Goal: Task Accomplishment & Management: Manage account settings

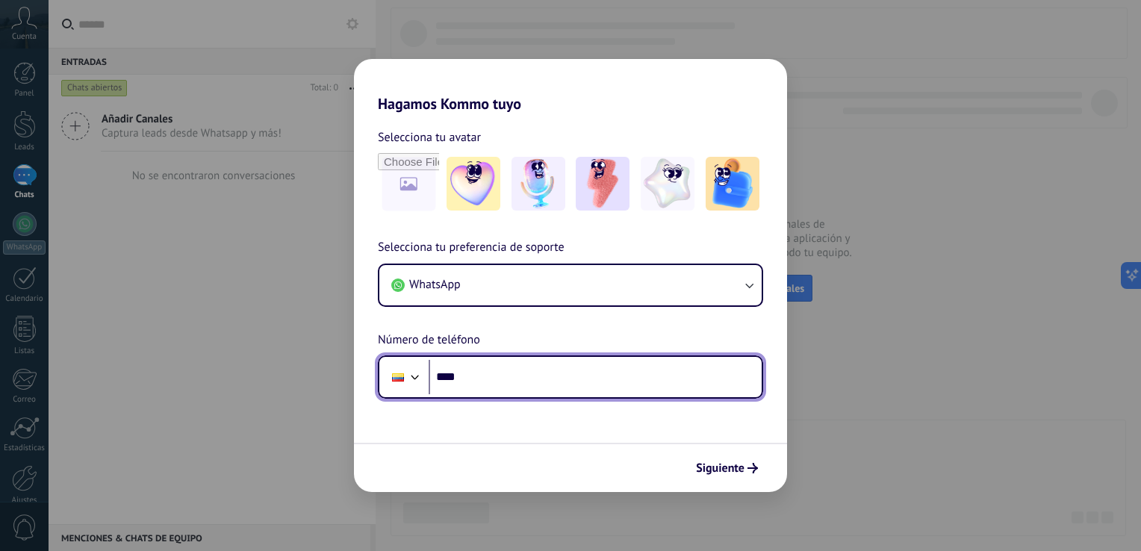
click at [557, 386] on input "****" at bounding box center [595, 377] width 333 height 34
type input "**********"
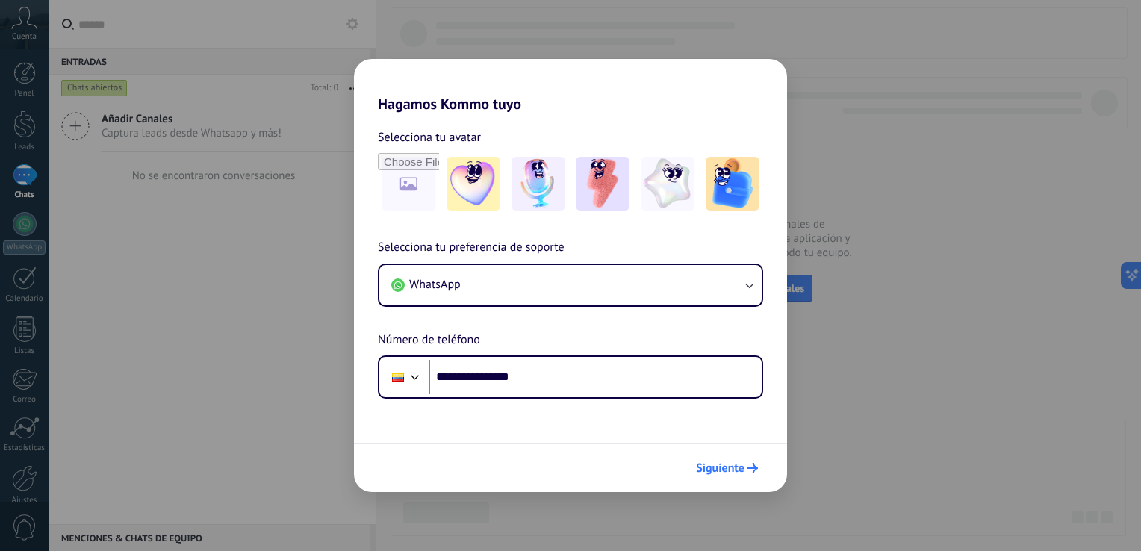
click at [717, 464] on span "Siguiente" at bounding box center [720, 468] width 49 height 10
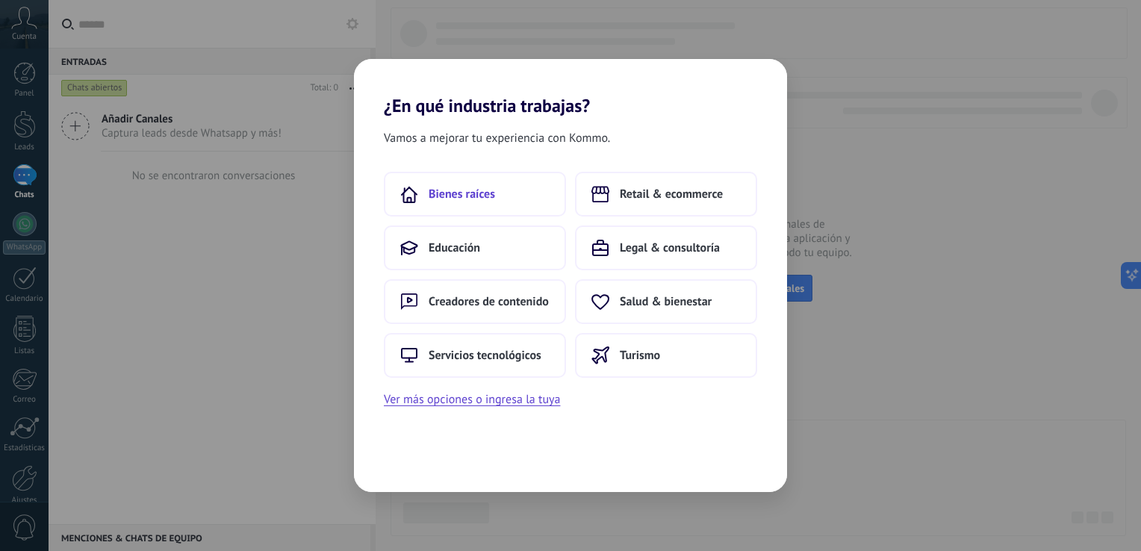
click at [507, 189] on button "Bienes raíces" at bounding box center [475, 194] width 182 height 45
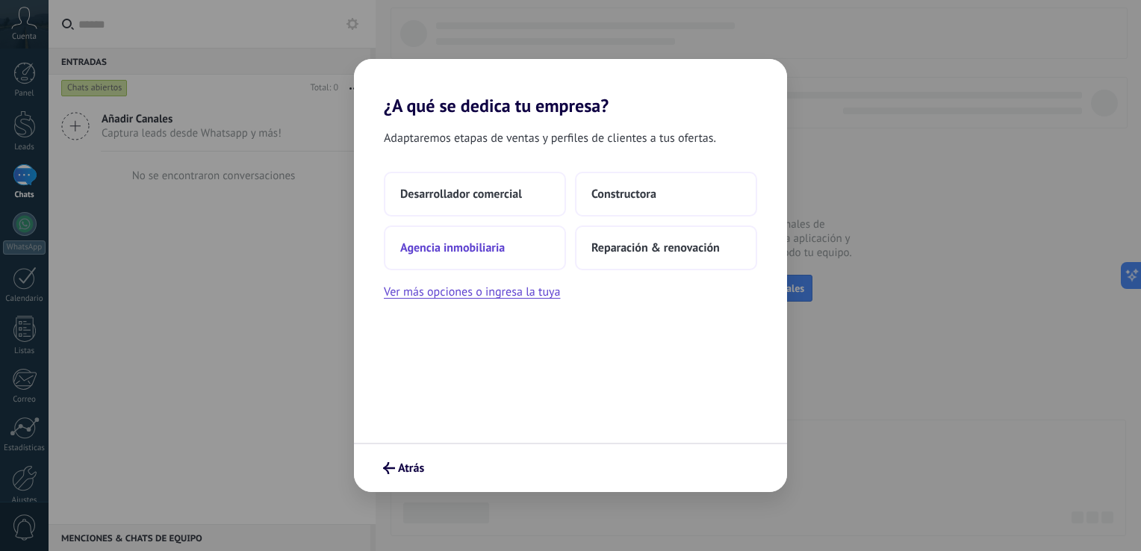
click at [518, 244] on button "Agencia inmobiliaria" at bounding box center [475, 248] width 182 height 45
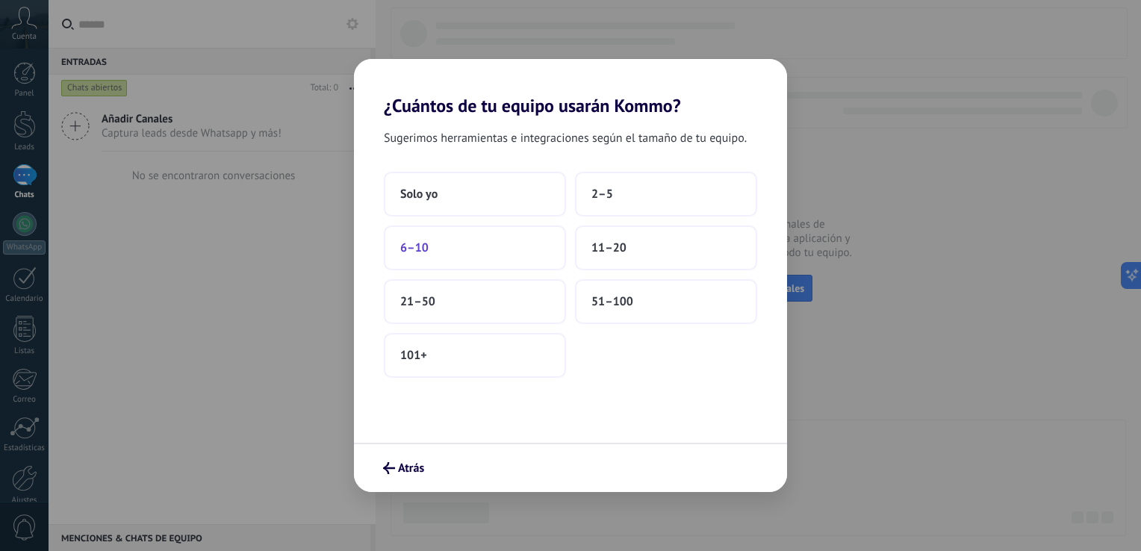
click at [453, 246] on button "6–10" at bounding box center [475, 248] width 182 height 45
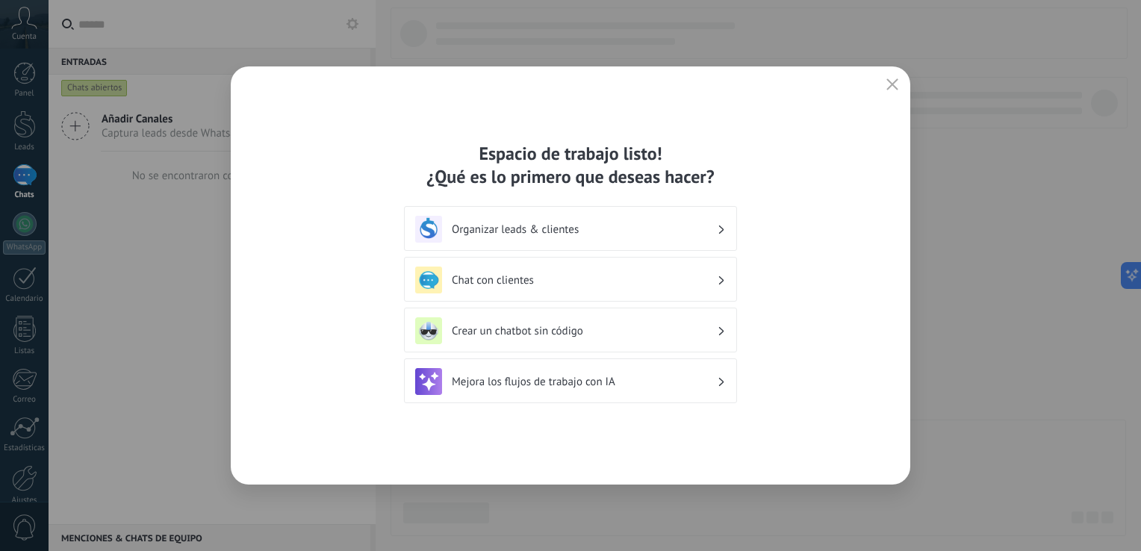
click at [554, 232] on h3 "Organizar leads & clientes" at bounding box center [584, 230] width 265 height 14
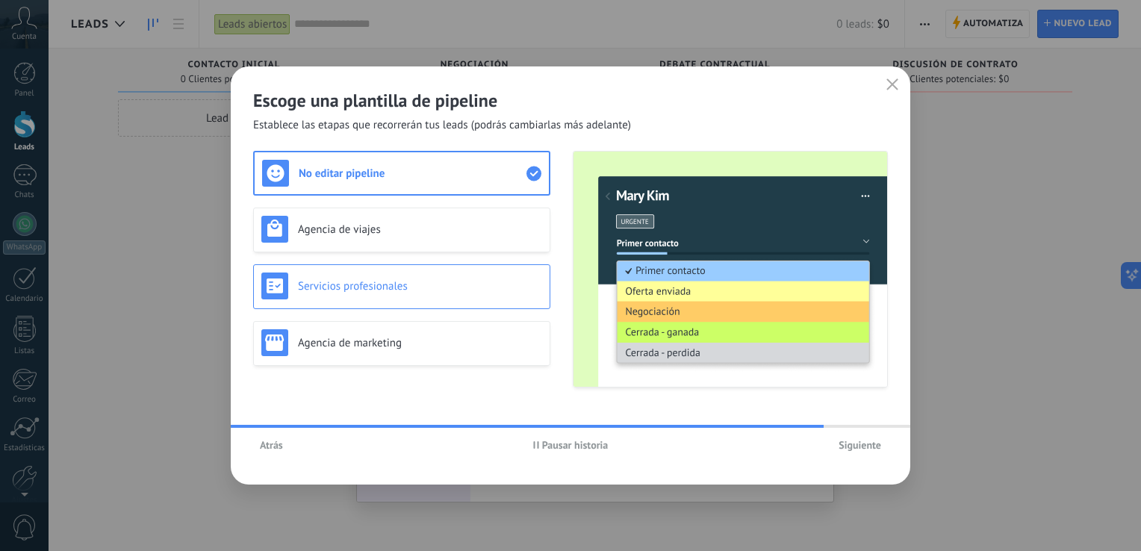
click at [424, 288] on h3 "Servicios profesionales" at bounding box center [420, 286] width 244 height 14
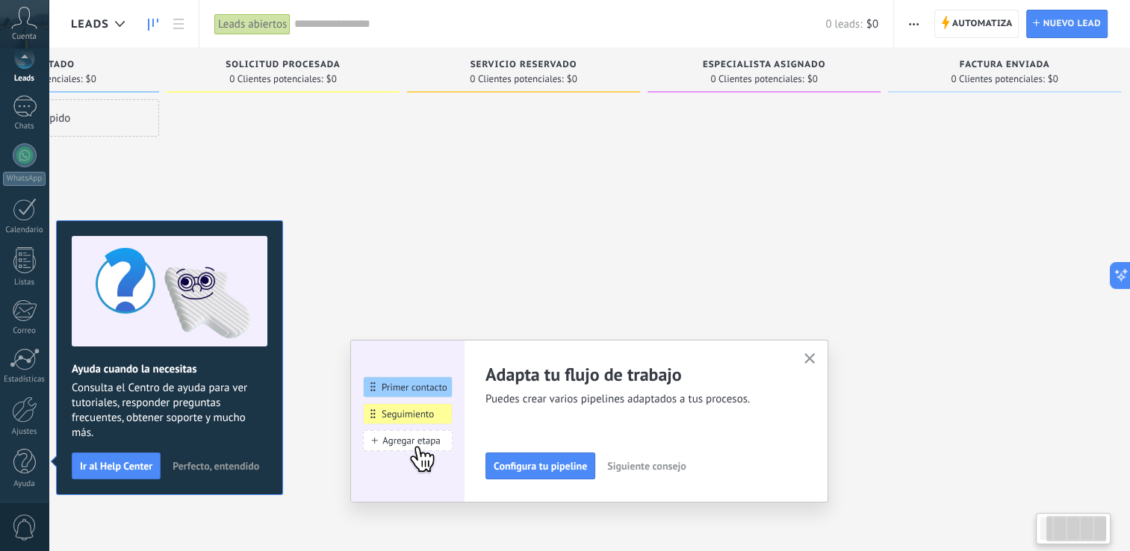
scroll to position [0, 158]
drag, startPoint x: 1010, startPoint y: 85, endPoint x: 822, endPoint y: 76, distance: 188.5
click at [822, 76] on div "Especialista asignado 0 Clientes potenciales: $0" at bounding box center [750, 71] width 233 height 44
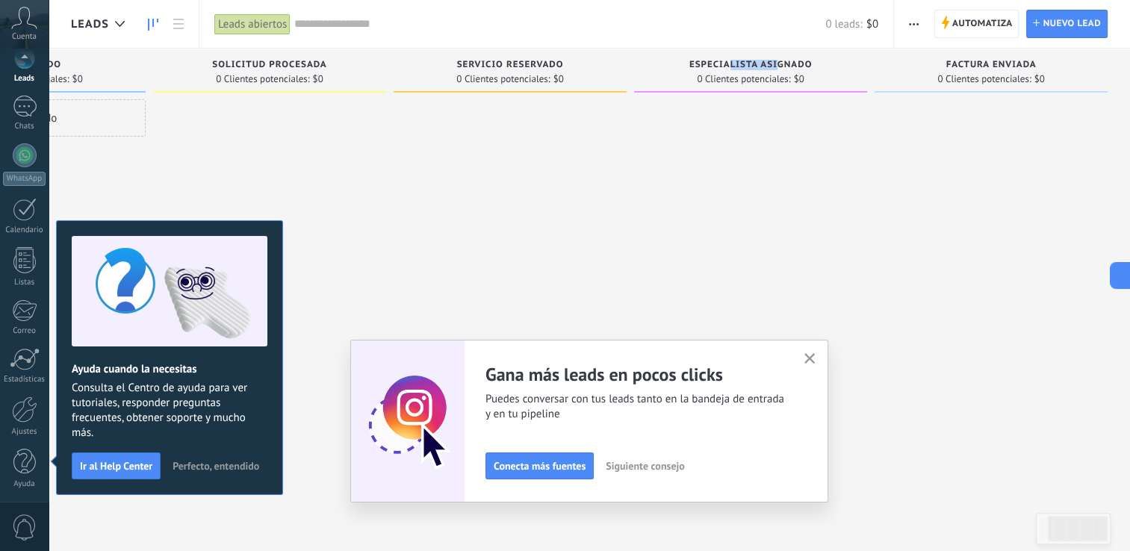
drag, startPoint x: 731, startPoint y: 69, endPoint x: 778, endPoint y: 69, distance: 47.8
click at [780, 67] on span "Especialista asignado" at bounding box center [750, 65] width 123 height 10
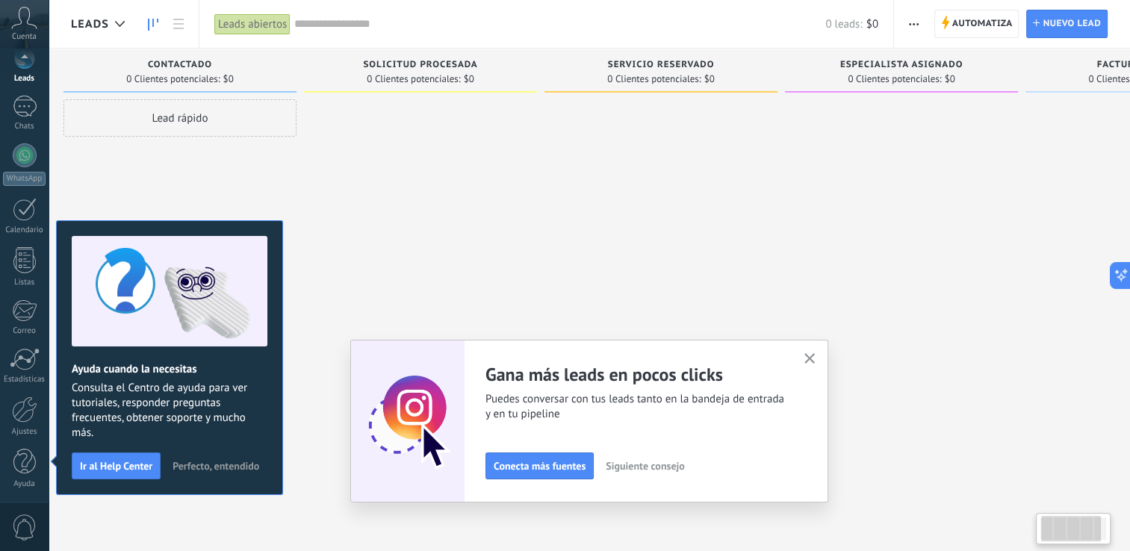
scroll to position [0, 3]
drag, startPoint x: 601, startPoint y: 76, endPoint x: 758, endPoint y: 97, distance: 158.3
click at [758, 97] on div "Servicio reservado 0 Clientes potenciales: $0" at bounding box center [665, 74] width 233 height 51
click at [187, 114] on div "Lead rápido" at bounding box center [184, 117] width 233 height 37
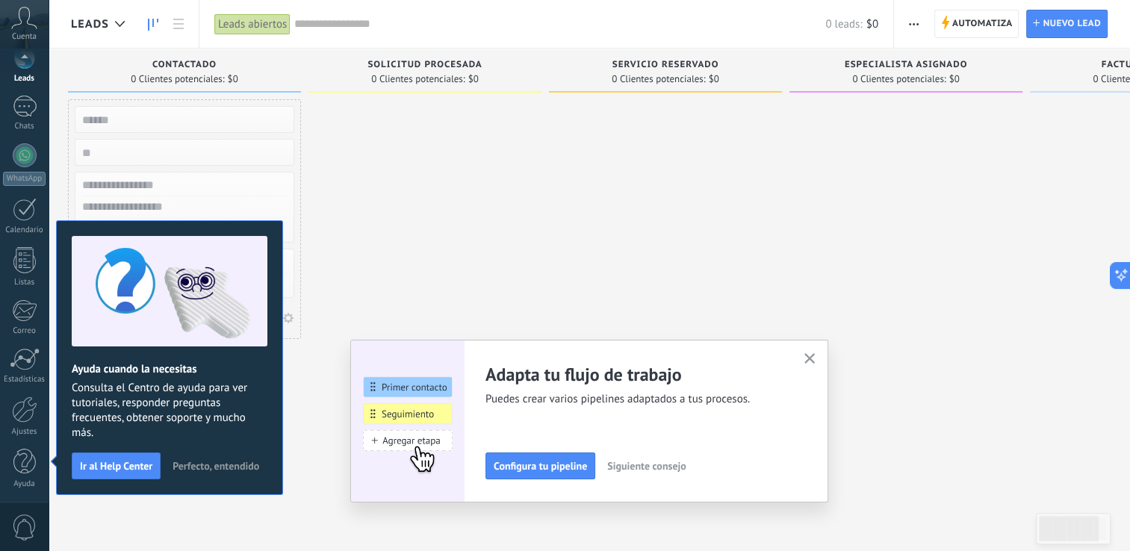
click at [654, 471] on span "Siguiente consejo" at bounding box center [646, 466] width 78 height 10
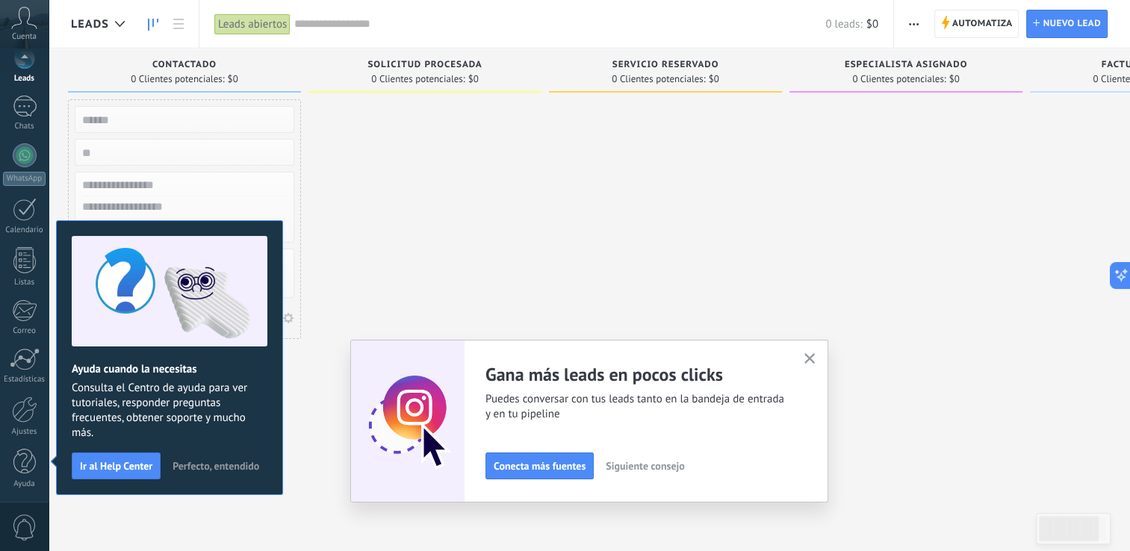
click at [649, 470] on span "Siguiente consejo" at bounding box center [645, 466] width 78 height 10
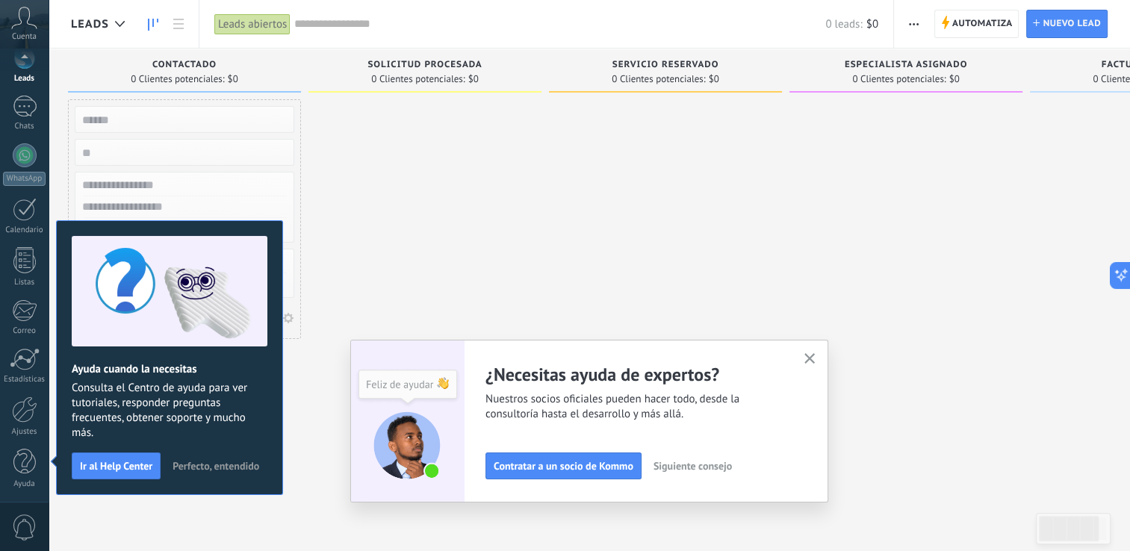
click at [814, 363] on icon "button" at bounding box center [810, 358] width 11 height 11
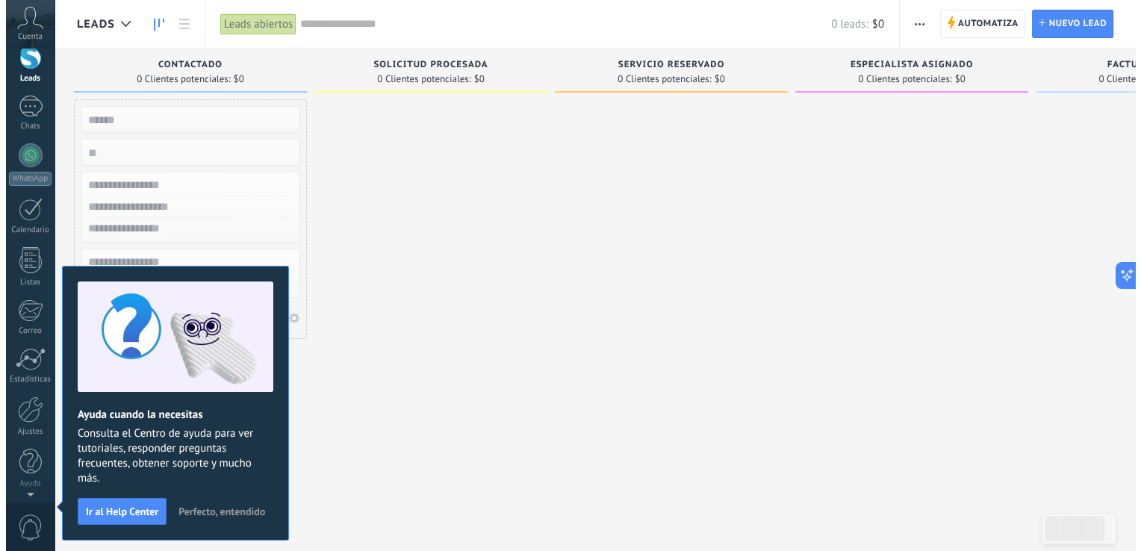
scroll to position [0, 0]
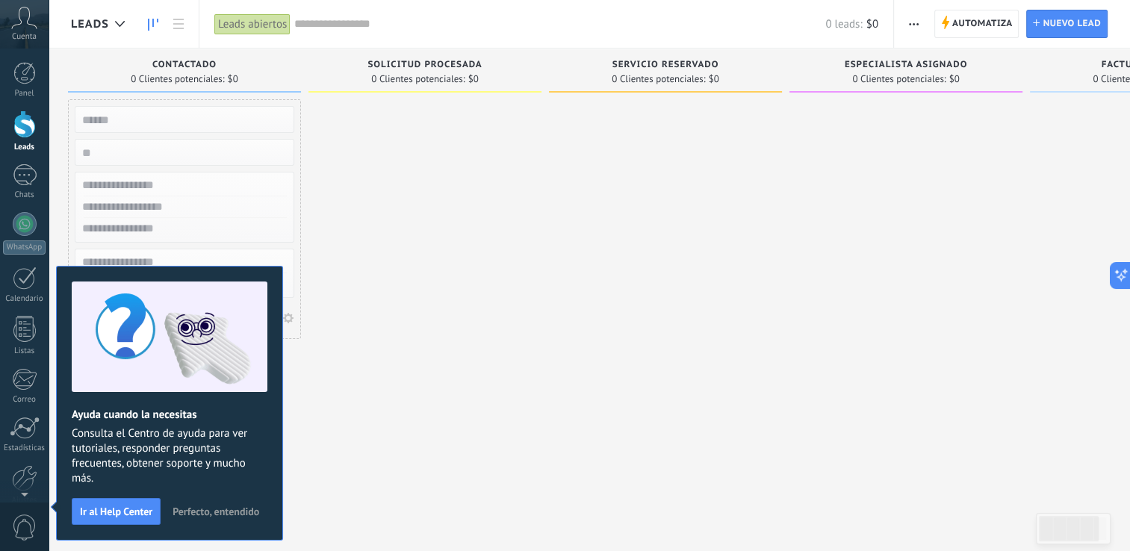
click at [220, 513] on span "Perfecto, entendido" at bounding box center [216, 511] width 87 height 10
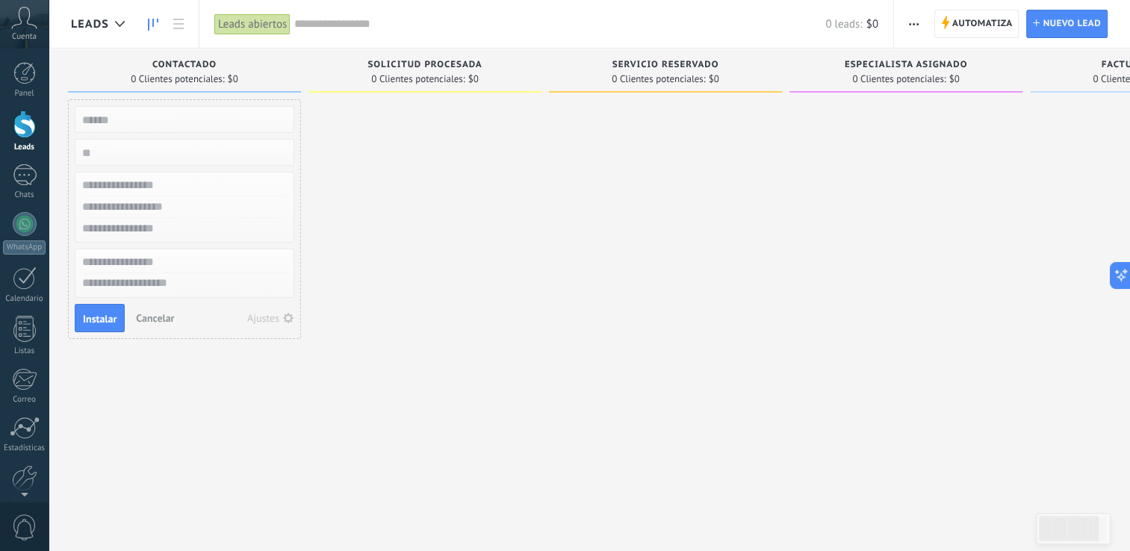
click at [128, 126] on input "text" at bounding box center [183, 119] width 218 height 21
click at [151, 314] on span "Cancelar" at bounding box center [155, 317] width 38 height 13
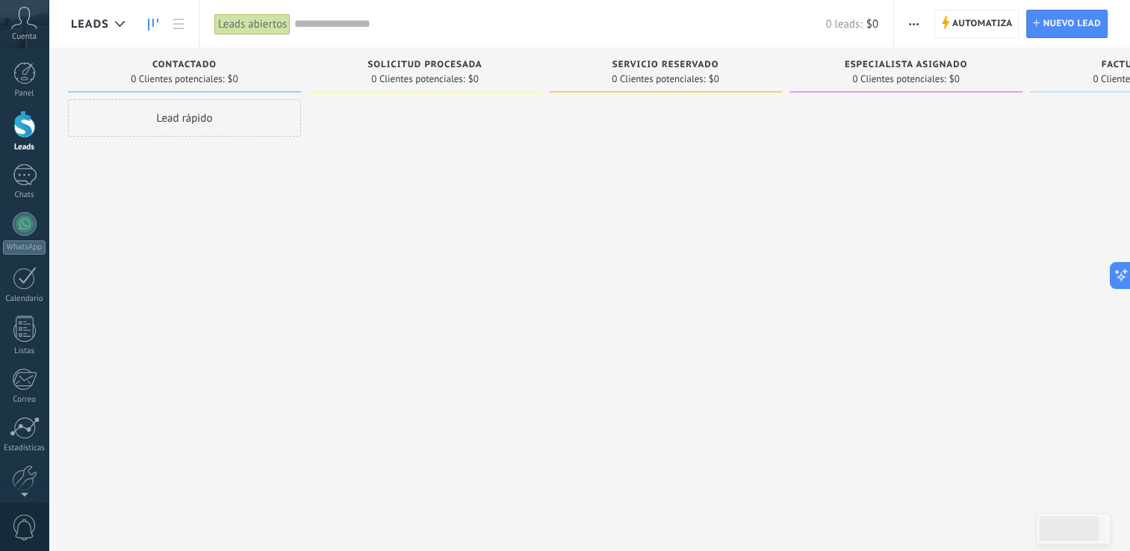
click at [131, 121] on div "Lead rápido" at bounding box center [184, 117] width 233 height 37
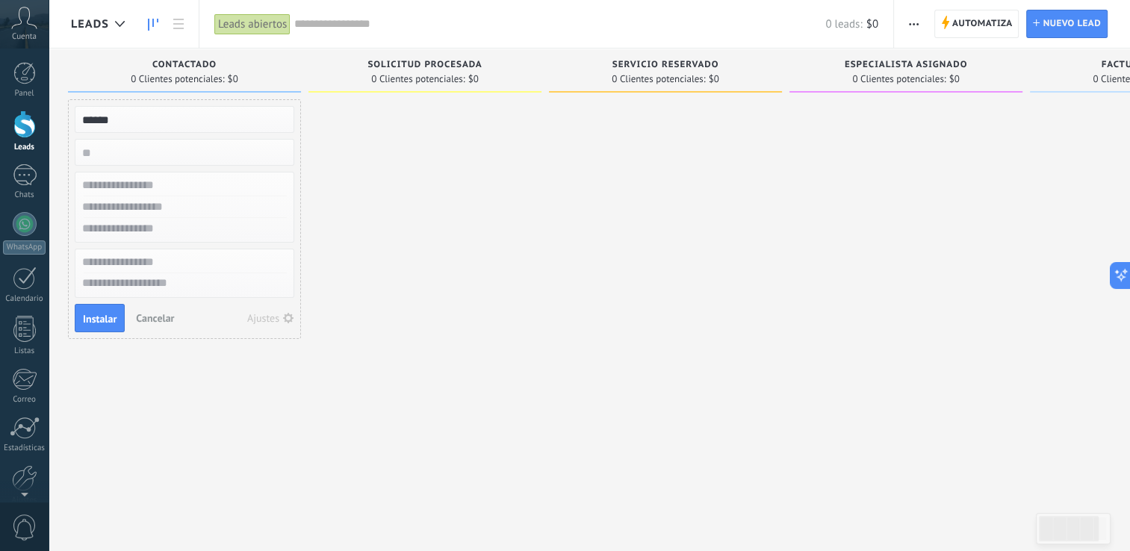
type input "******"
click at [146, 148] on input "numeric" at bounding box center [183, 152] width 218 height 21
click at [168, 266] on input "text" at bounding box center [183, 263] width 218 height 22
click at [164, 282] on textarea at bounding box center [184, 284] width 218 height 22
click at [154, 312] on span "Cancelar" at bounding box center [155, 317] width 38 height 13
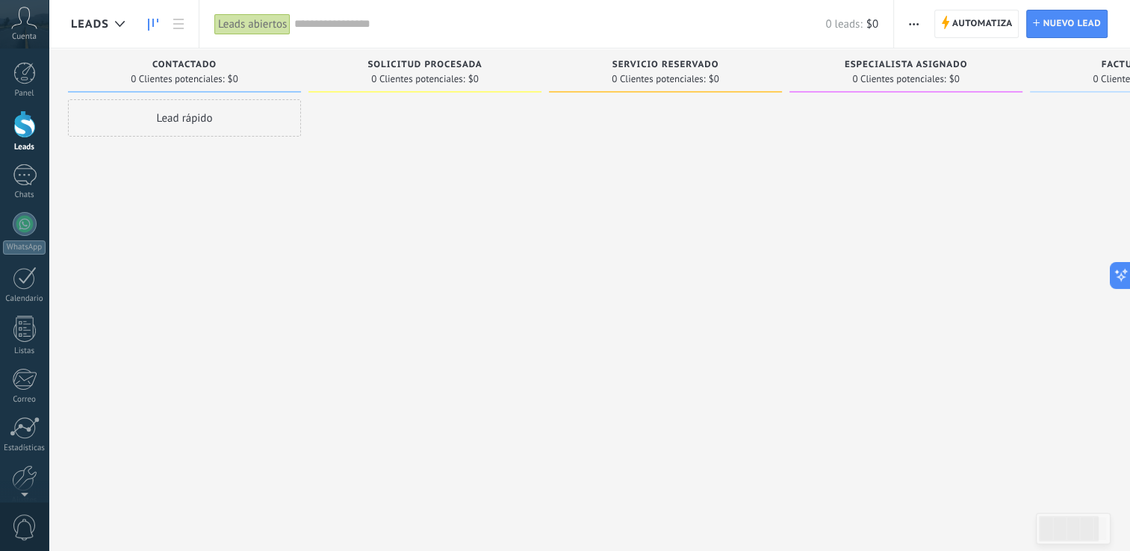
click at [22, 32] on span "Cuenta" at bounding box center [24, 37] width 25 height 10
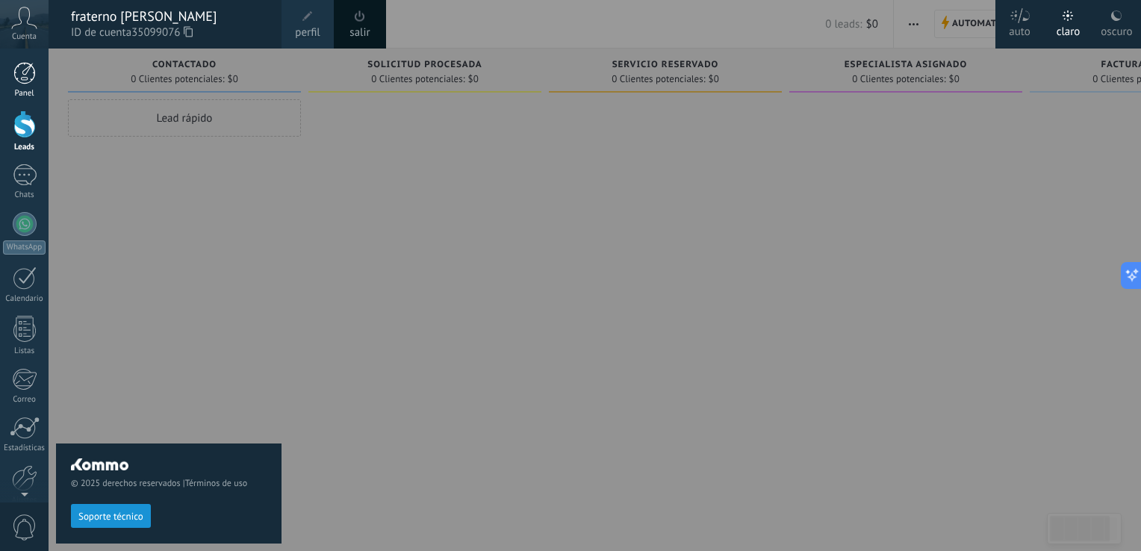
click at [19, 68] on div at bounding box center [24, 73] width 22 height 22
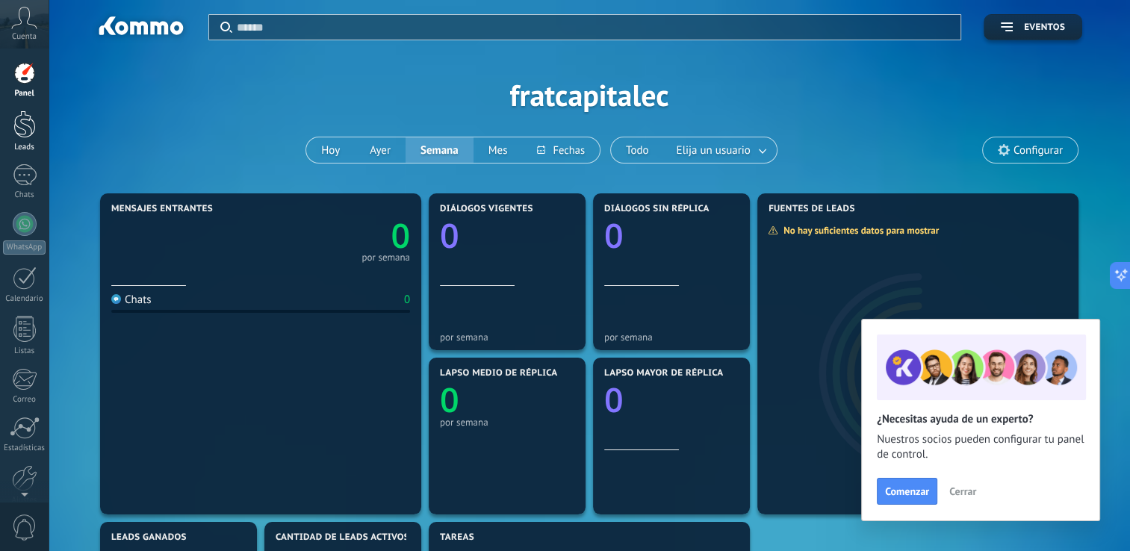
click at [30, 129] on div at bounding box center [24, 125] width 22 height 28
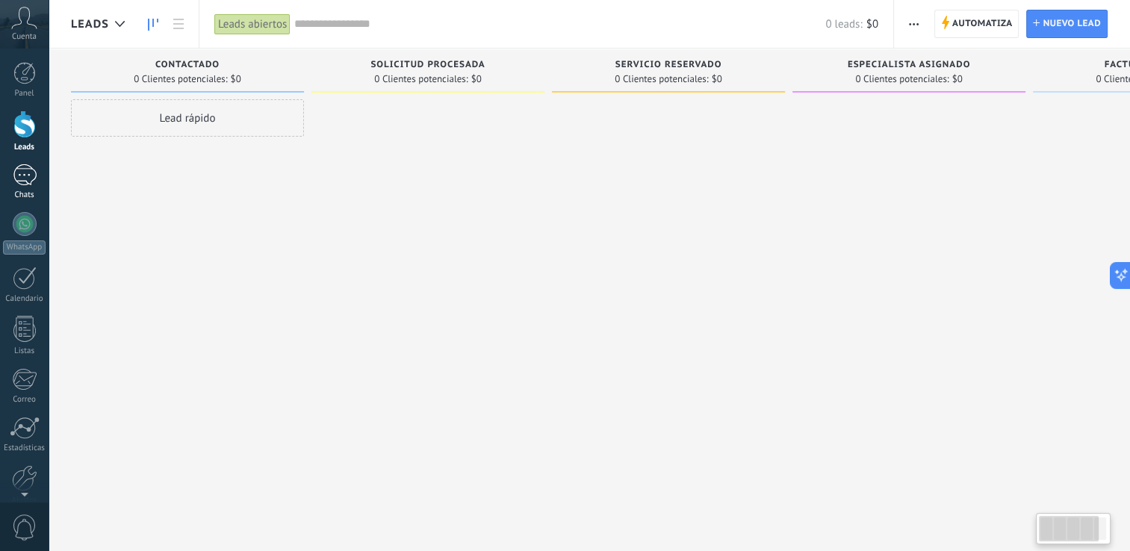
click at [22, 170] on div at bounding box center [25, 175] width 24 height 22
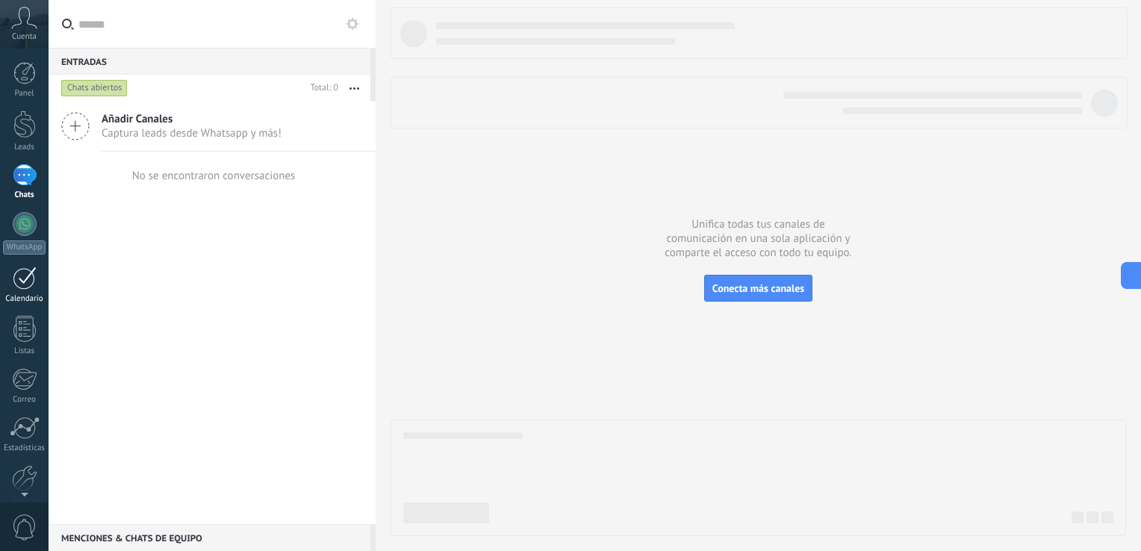
click at [30, 273] on div at bounding box center [25, 278] width 24 height 23
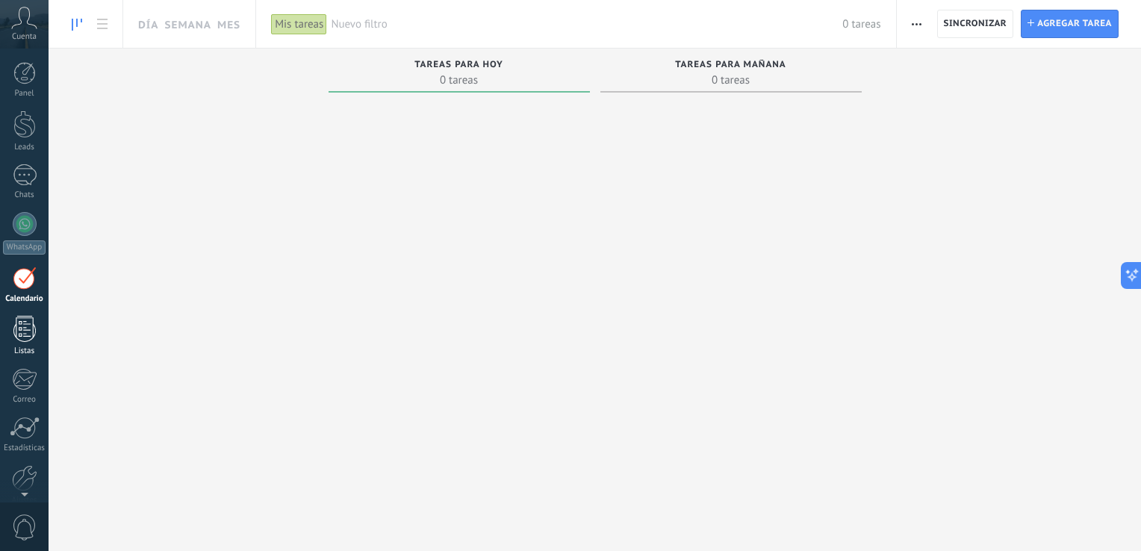
click at [33, 333] on div at bounding box center [24, 329] width 22 height 26
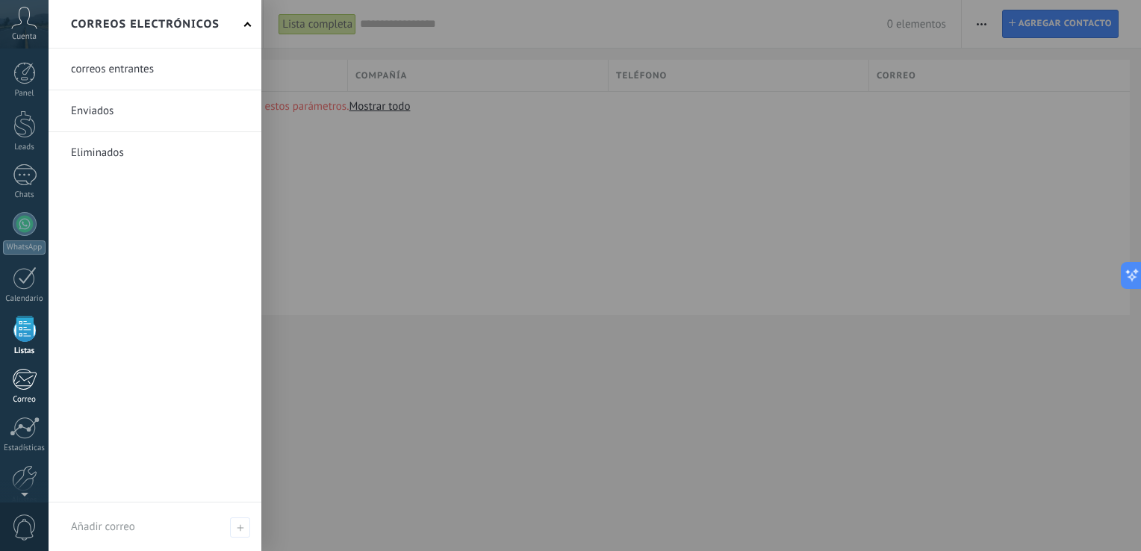
click at [27, 378] on div at bounding box center [24, 379] width 25 height 22
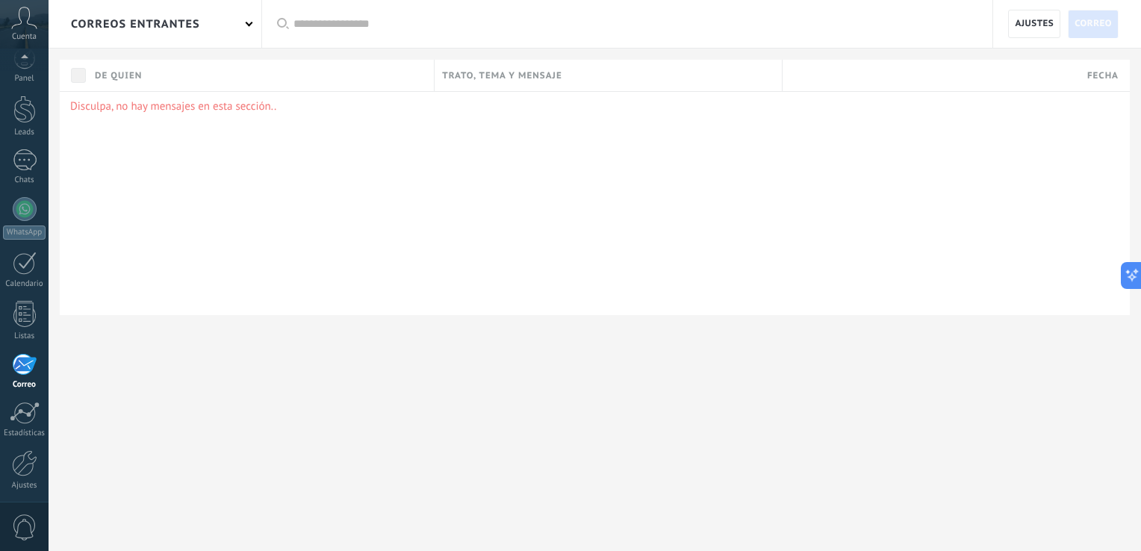
scroll to position [69, 0]
click at [449, 193] on div "Disculpa, no hay mensajes en esta sección.." at bounding box center [595, 203] width 1070 height 224
click at [463, 76] on span "Trato, tema y mensaje" at bounding box center [502, 76] width 120 height 14
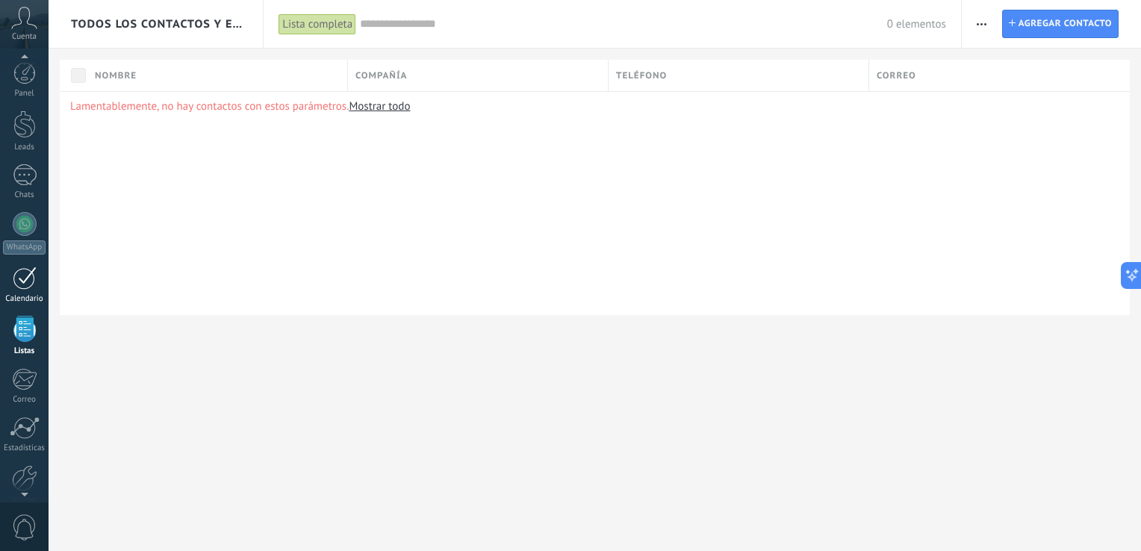
scroll to position [38, 0]
click at [63, 232] on div "Lamentablemente, no hay contactos con estos parámetros. Mostrar todo" at bounding box center [595, 203] width 1070 height 224
click at [24, 142] on div at bounding box center [25, 147] width 24 height 22
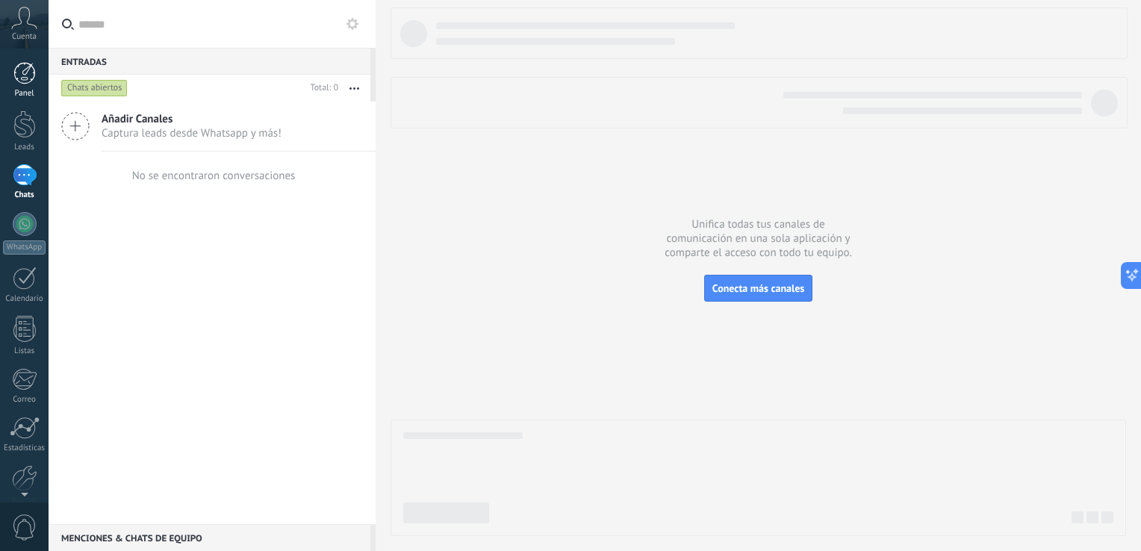
click at [27, 81] on div at bounding box center [24, 73] width 22 height 22
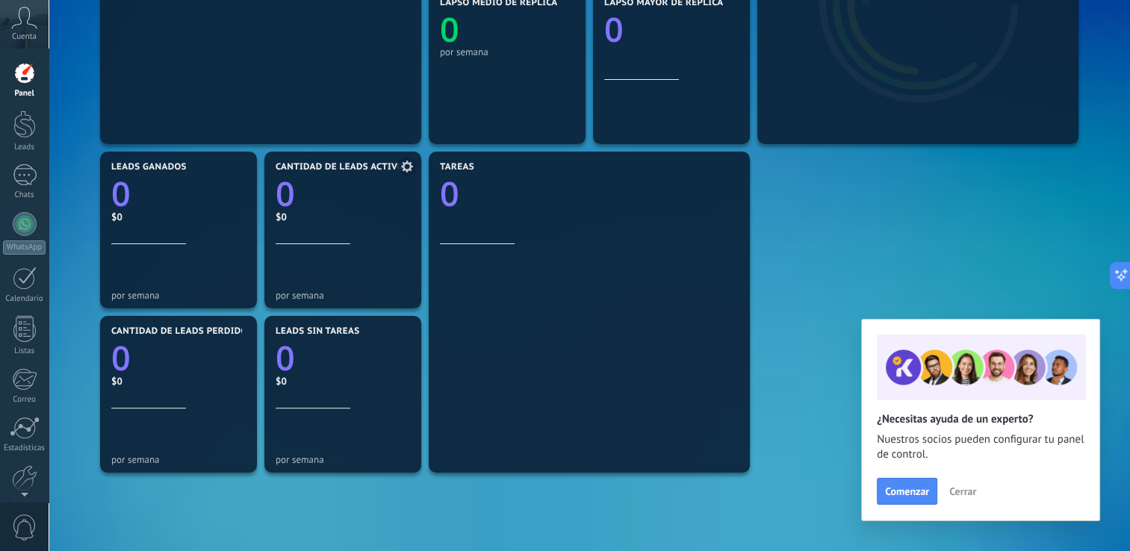
scroll to position [373, 0]
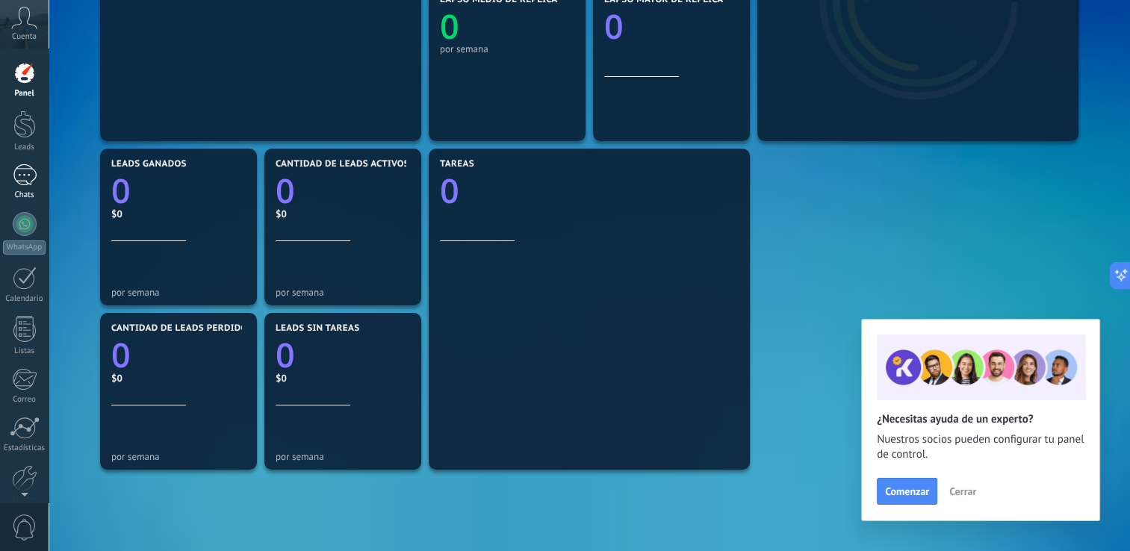
click at [22, 185] on div at bounding box center [25, 175] width 24 height 22
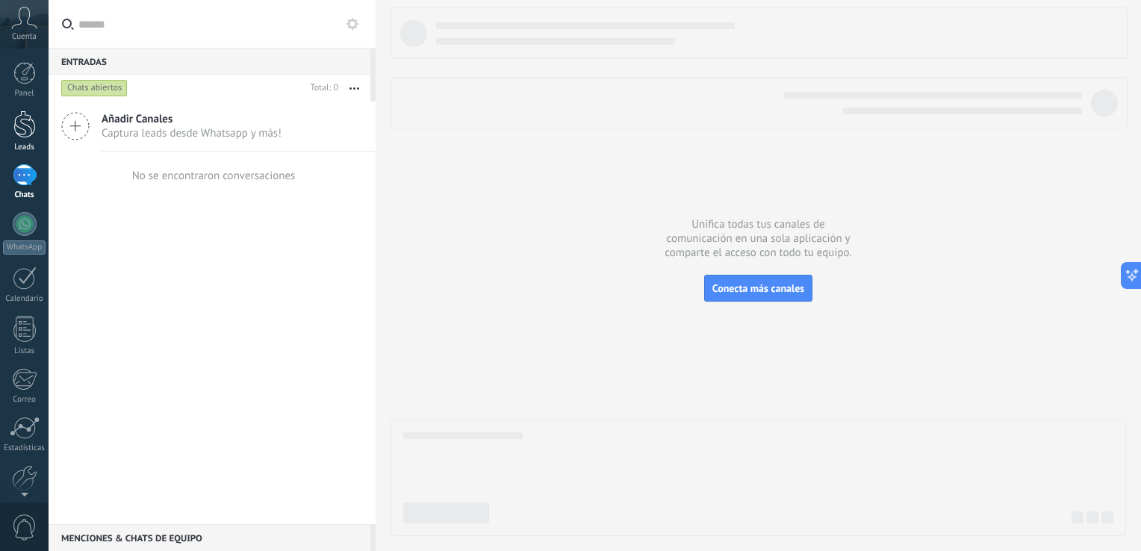
click at [23, 131] on div at bounding box center [24, 125] width 22 height 28
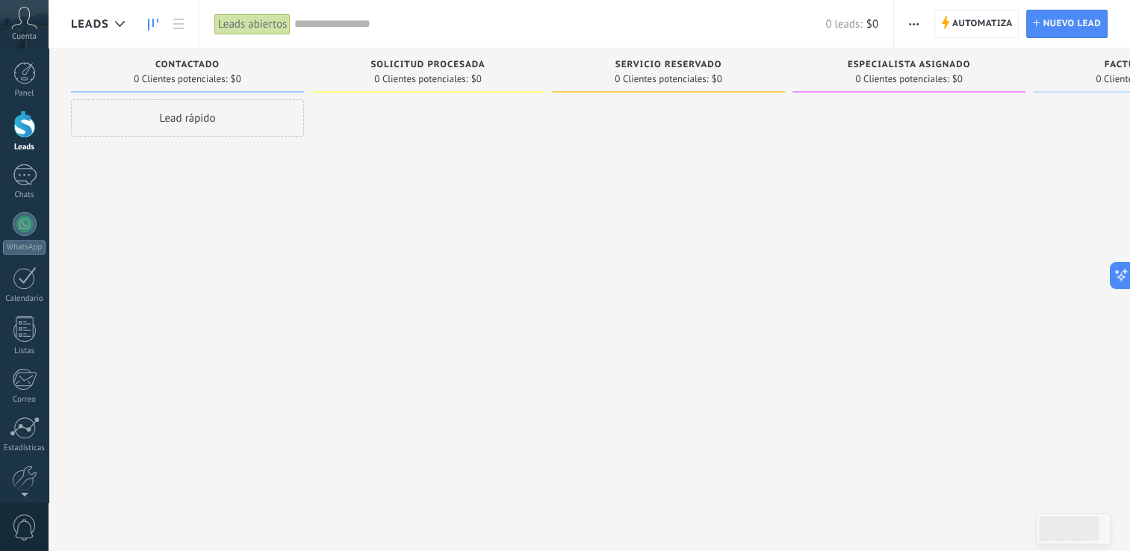
click at [155, 21] on icon at bounding box center [153, 25] width 10 height 12
click at [173, 22] on icon at bounding box center [178, 24] width 10 height 10
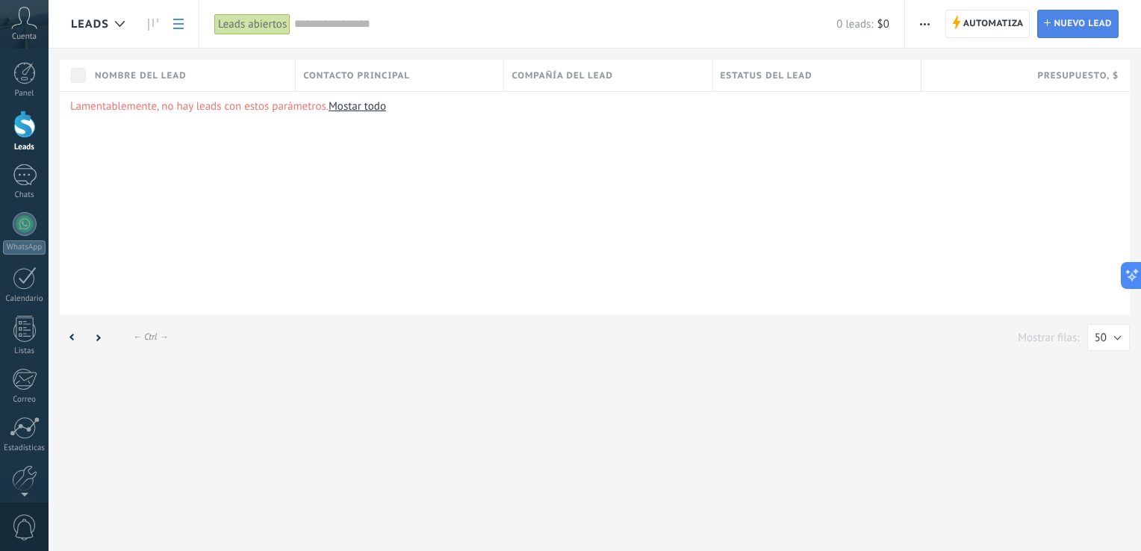
click at [1091, 28] on span "Nuevo lead" at bounding box center [1083, 23] width 58 height 27
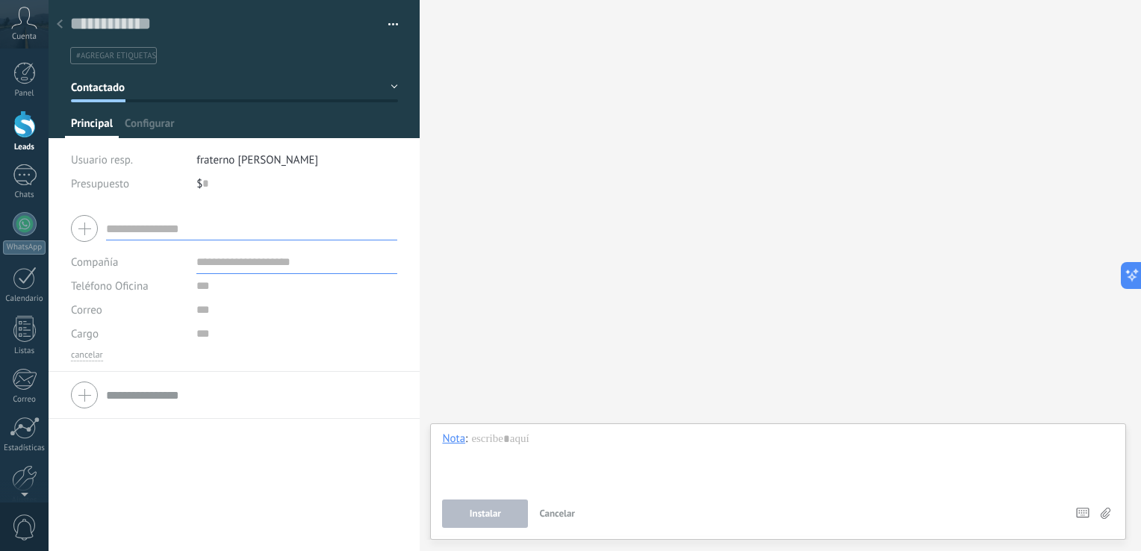
click at [139, 335] on div "Cargo" at bounding box center [128, 334] width 114 height 24
click at [188, 324] on div "Cargo" at bounding box center [234, 334] width 326 height 24
click at [87, 396] on div at bounding box center [234, 394] width 326 height 37
click at [150, 317] on div "Correo E-mail priv. Otro e-mail [GEOGRAPHIC_DATA]" at bounding box center [128, 310] width 114 height 24
drag, startPoint x: 362, startPoint y: 253, endPoint x: 368, endPoint y: 197, distance: 56.3
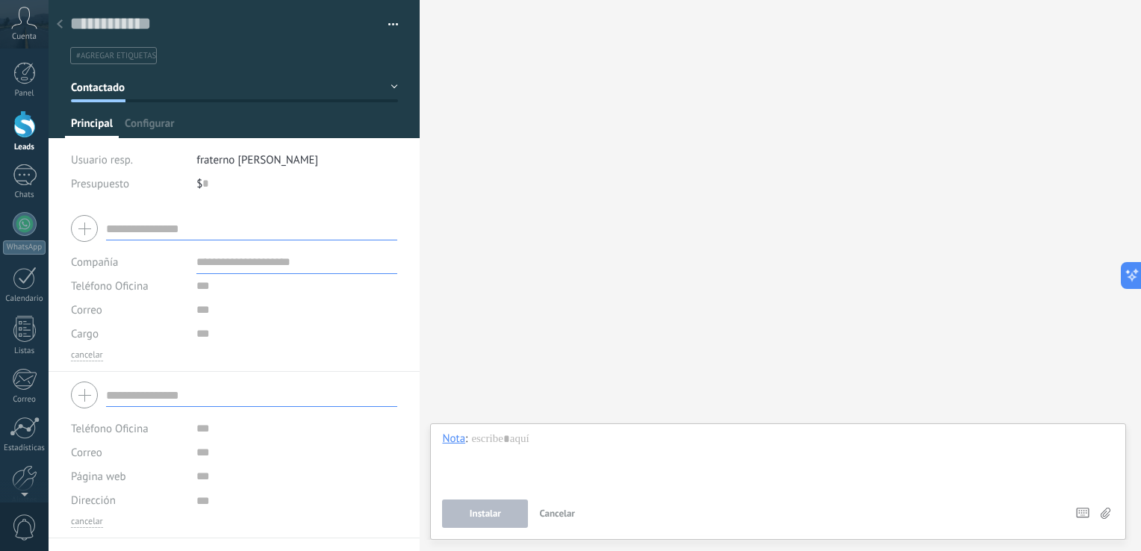
click at [368, 197] on div "Guardar y crear Administrar etiquetas #agregar etiquetas" at bounding box center [234, 275] width 371 height 551
click at [391, 88] on button "Contactado" at bounding box center [234, 87] width 327 height 27
click at [201, 316] on input "text" at bounding box center [297, 310] width 202 height 24
